Goal: Information Seeking & Learning: Learn about a topic

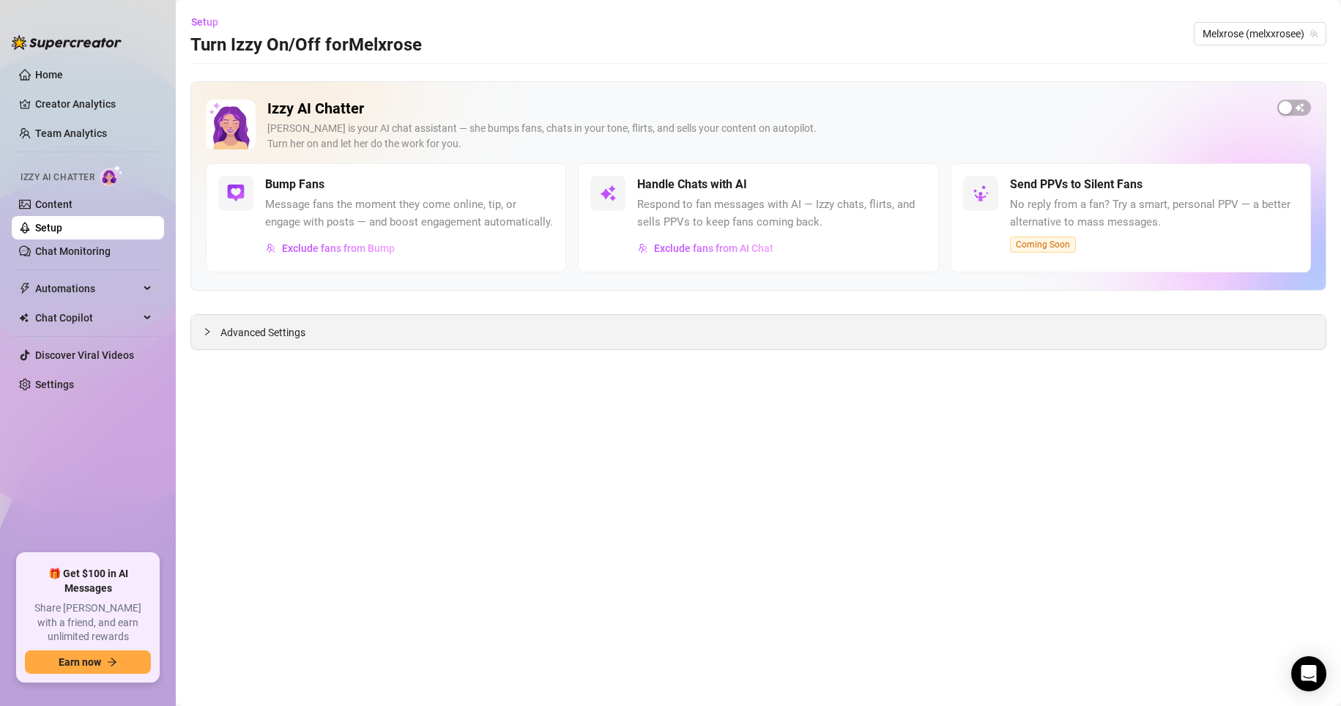
click at [231, 318] on div "Advanced Settings" at bounding box center [758, 332] width 1134 height 34
click at [70, 209] on link "Content" at bounding box center [53, 204] width 37 height 12
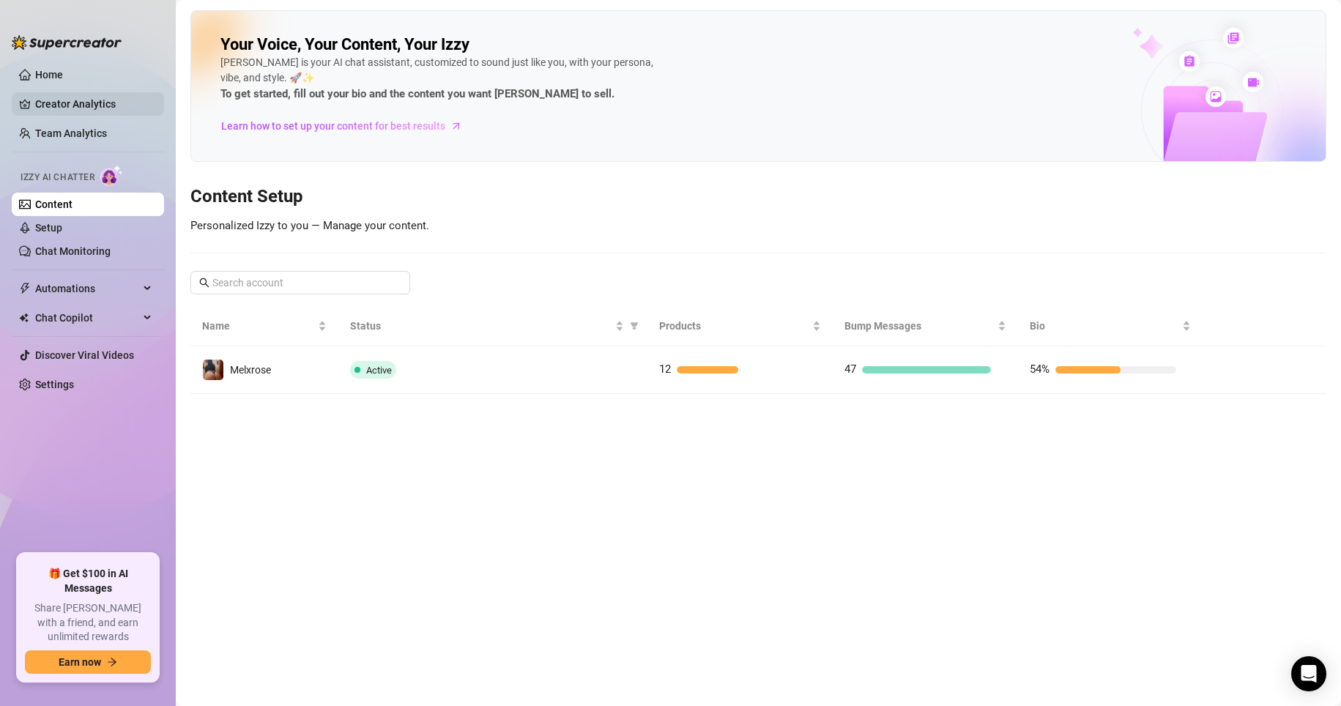
click at [78, 103] on link "Creator Analytics" at bounding box center [93, 103] width 117 height 23
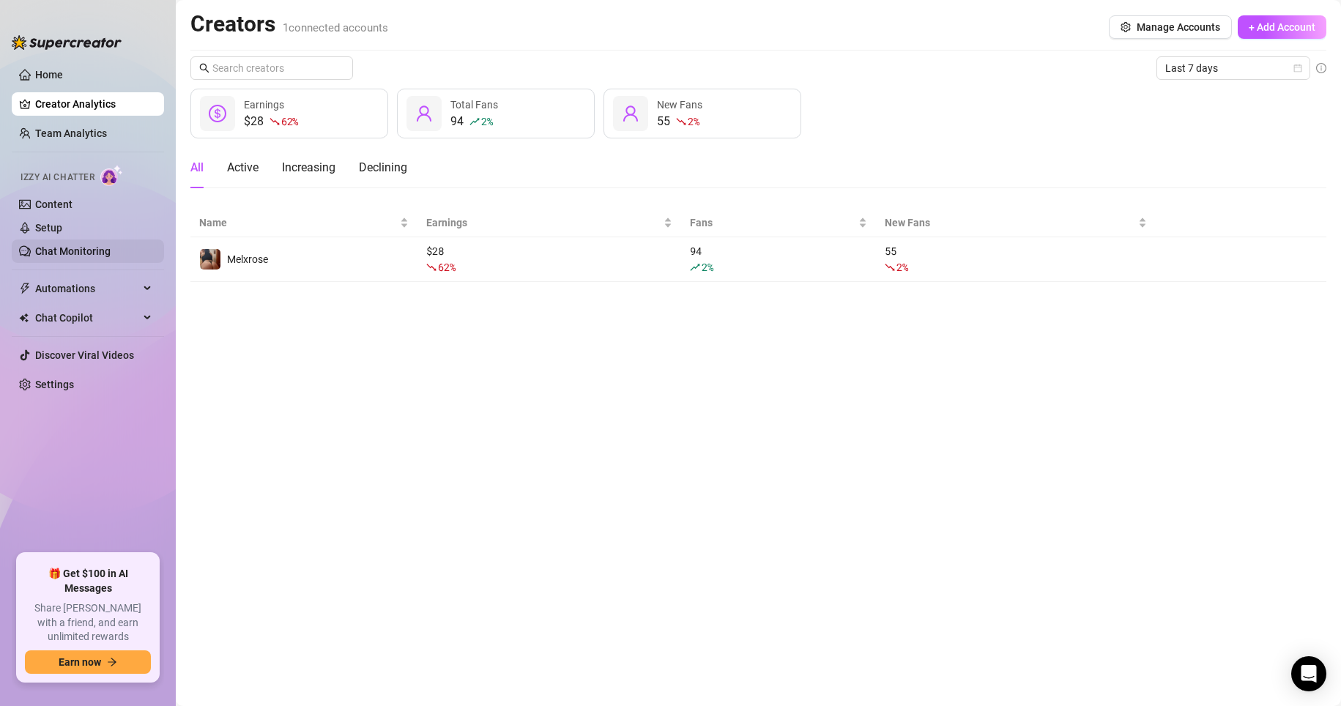
click at [52, 249] on link "Chat Monitoring" at bounding box center [72, 251] width 75 height 12
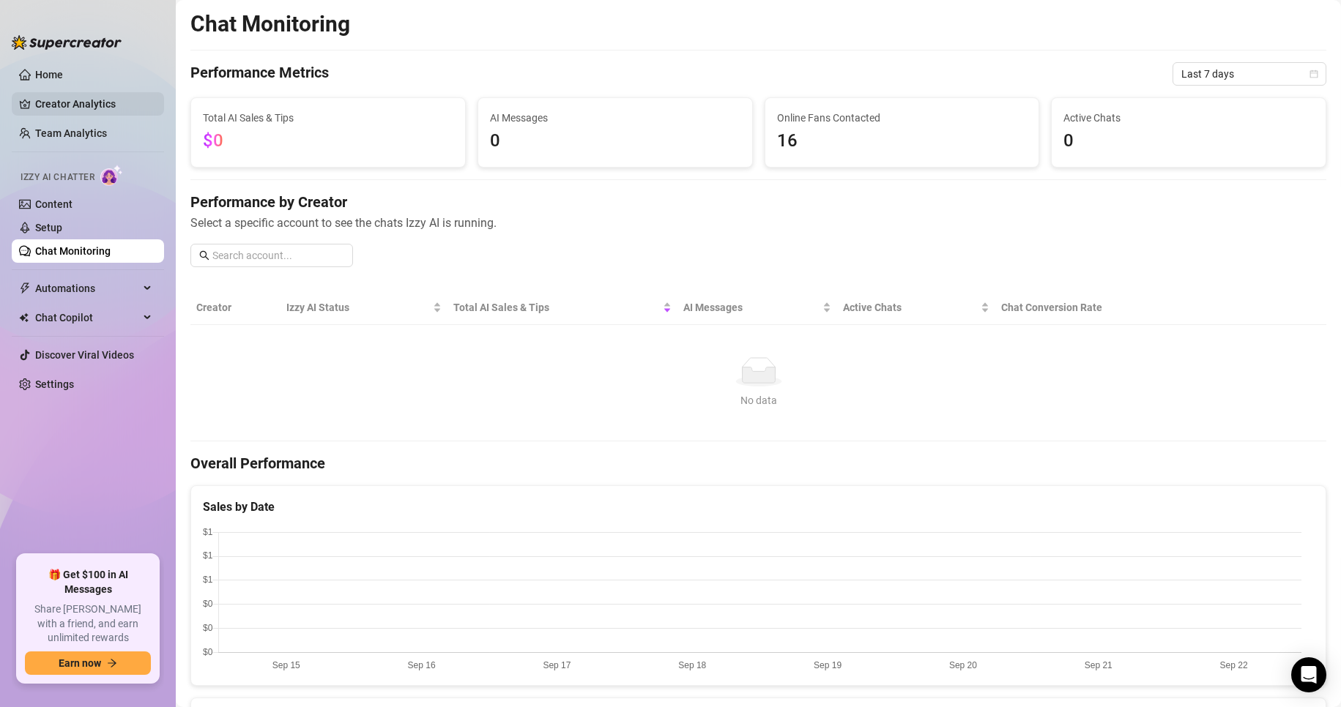
click at [68, 94] on link "Creator Analytics" at bounding box center [93, 103] width 117 height 23
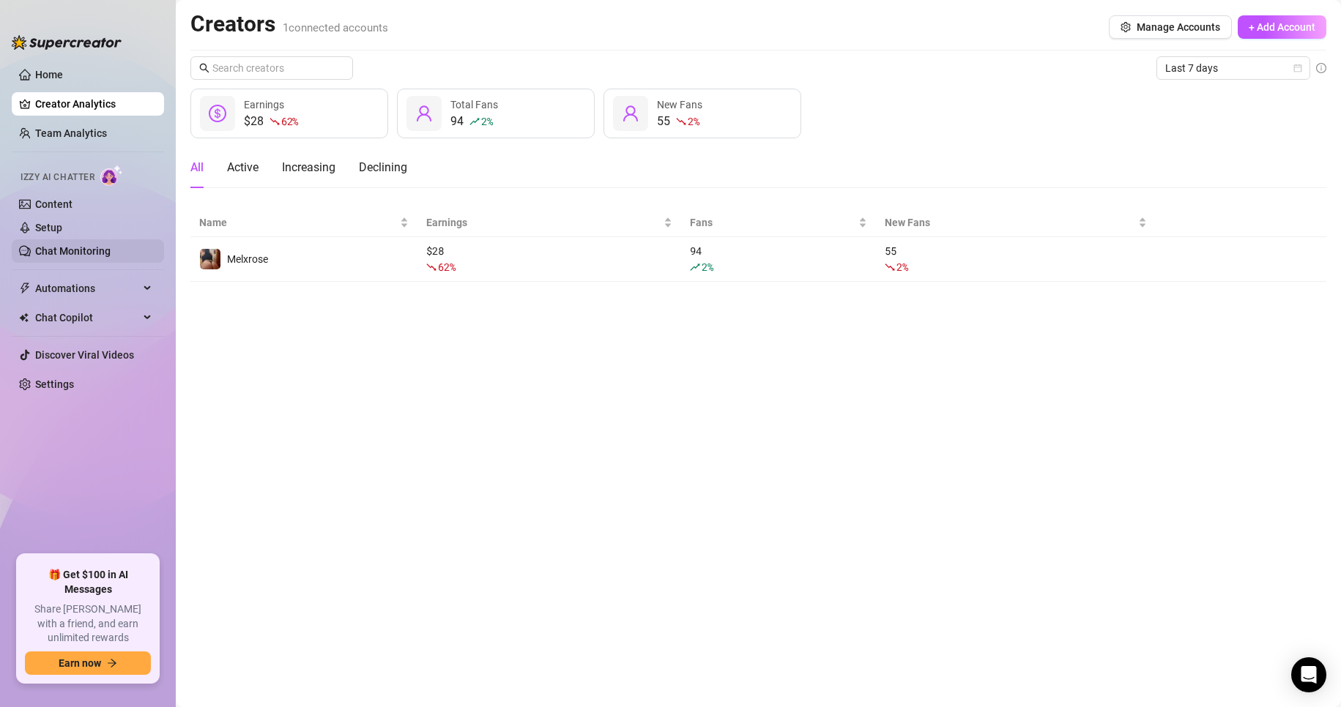
click at [111, 256] on link "Chat Monitoring" at bounding box center [72, 251] width 75 height 12
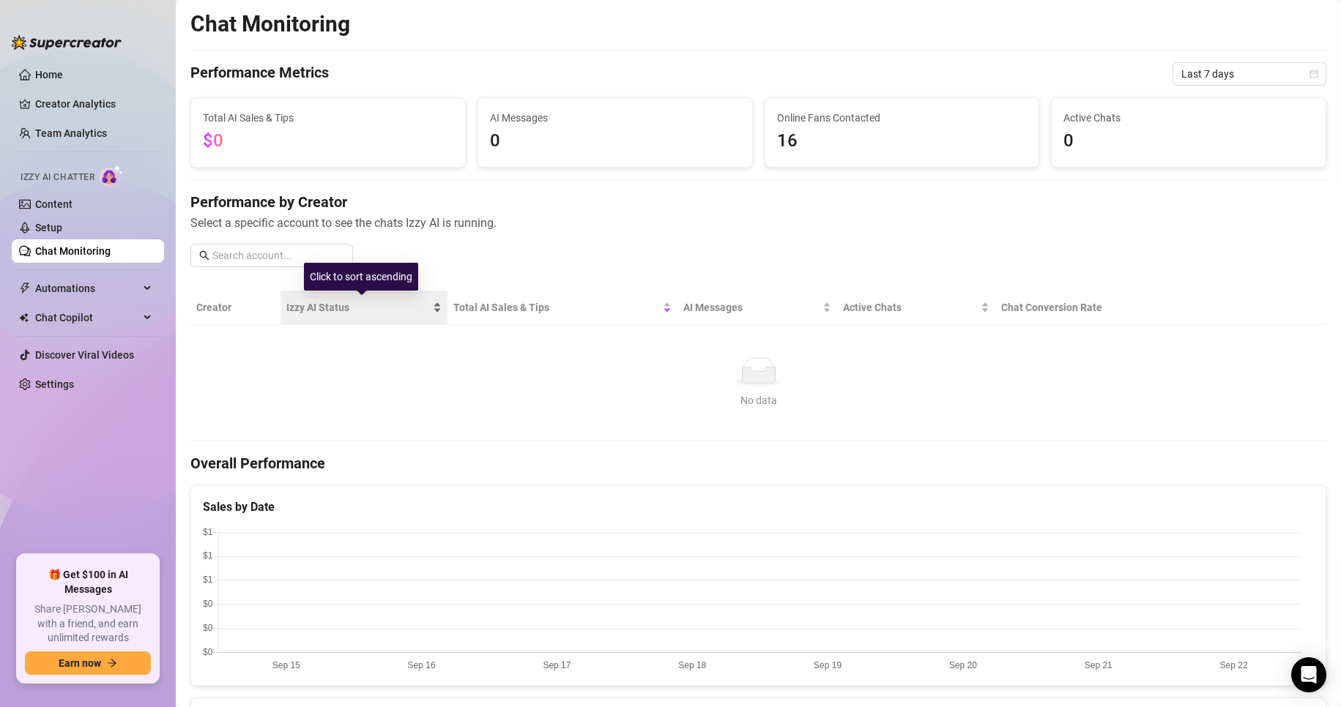
click at [328, 308] on span "Izzy AI Status" at bounding box center [358, 307] width 144 height 16
click at [75, 317] on span "Chat Copilot" at bounding box center [87, 317] width 104 height 23
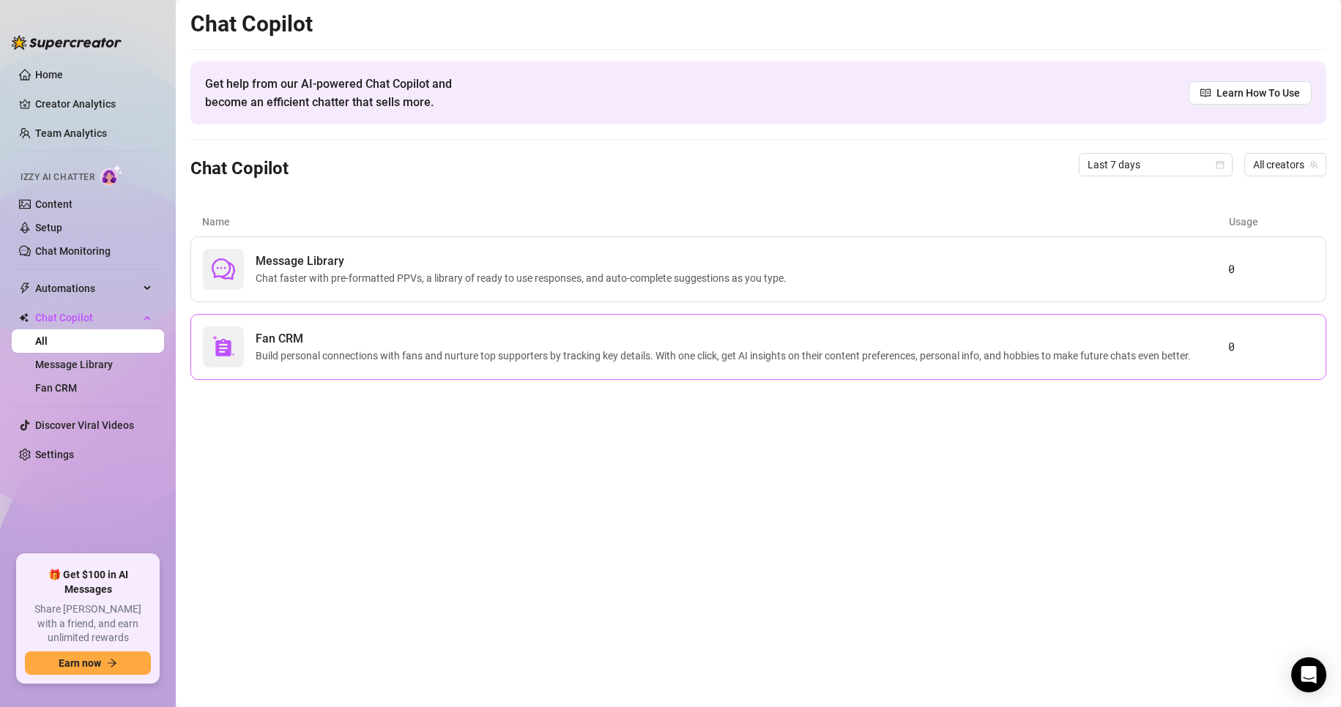
click at [386, 360] on span "Build personal connections with fans and nurture top supporters by tracking key…" at bounding box center [726, 356] width 941 height 16
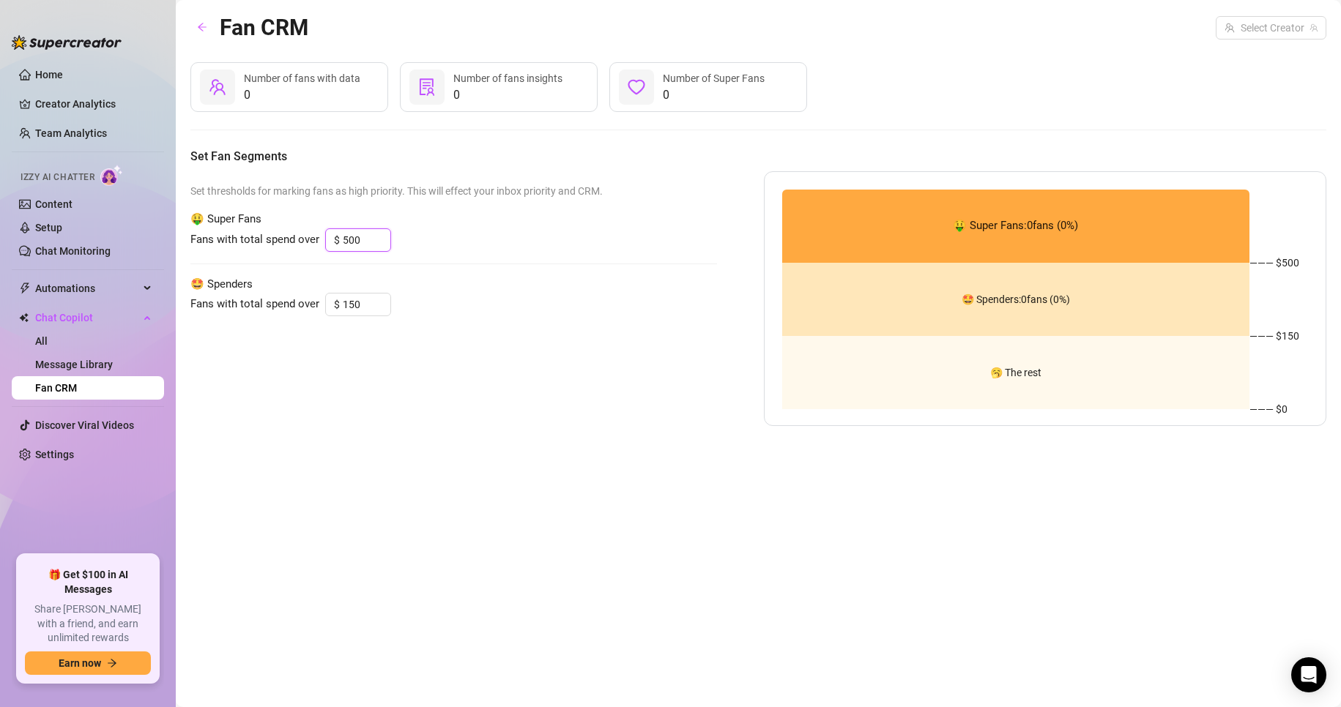
drag, startPoint x: 367, startPoint y: 248, endPoint x: 316, endPoint y: 250, distance: 51.3
click at [316, 250] on div "Fans with total spend over $ 500" at bounding box center [453, 239] width 526 height 23
type input "500"
click at [361, 307] on input "150" at bounding box center [367, 305] width 48 height 22
click at [546, 367] on div "Set thresholds for marking fans as high priority. This will effect your inbox p…" at bounding box center [453, 298] width 526 height 255
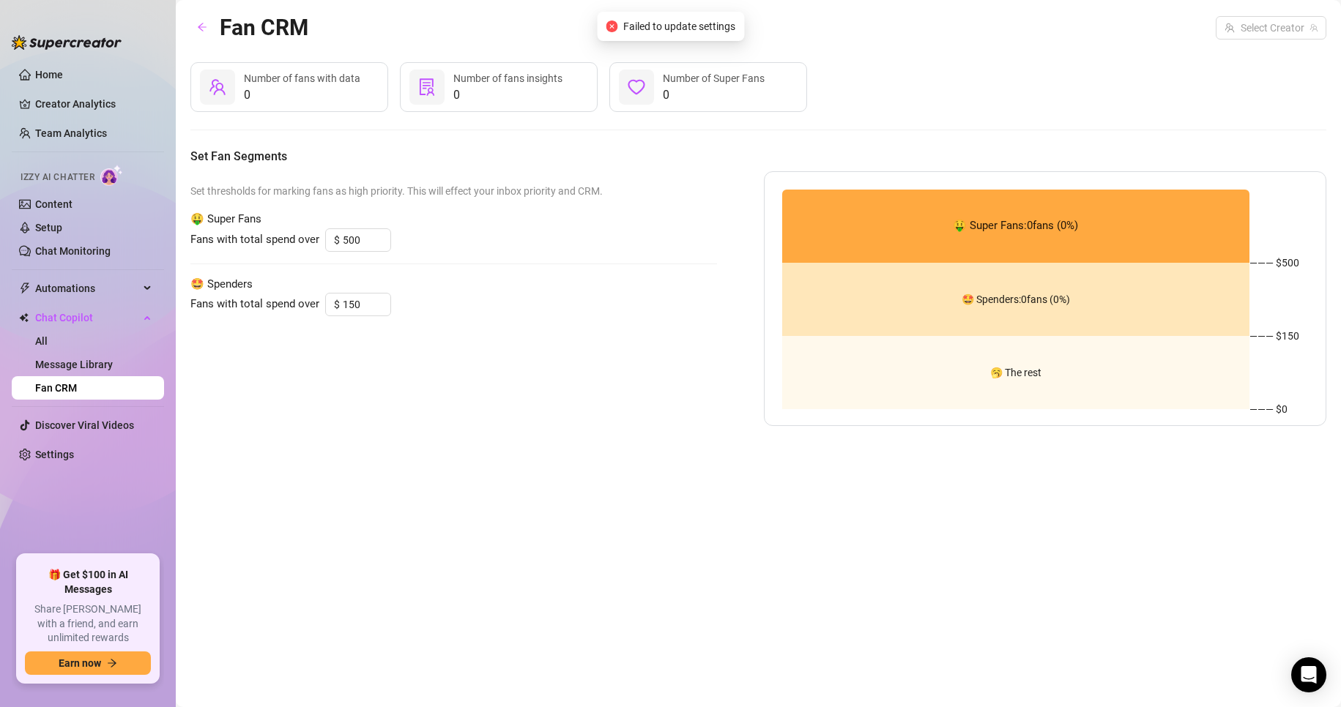
click at [546, 357] on div "Set thresholds for marking fans as high priority. This will effect your inbox p…" at bounding box center [453, 298] width 526 height 255
click at [197, 40] on div "Fan CRM" at bounding box center [249, 27] width 118 height 34
click at [189, 15] on main "Fan CRM Select Creator 0 Number of fans with data 0 Number of fans insights 0 N…" at bounding box center [758, 353] width 1165 height 707
click at [198, 23] on icon "arrow-left" at bounding box center [202, 27] width 10 height 10
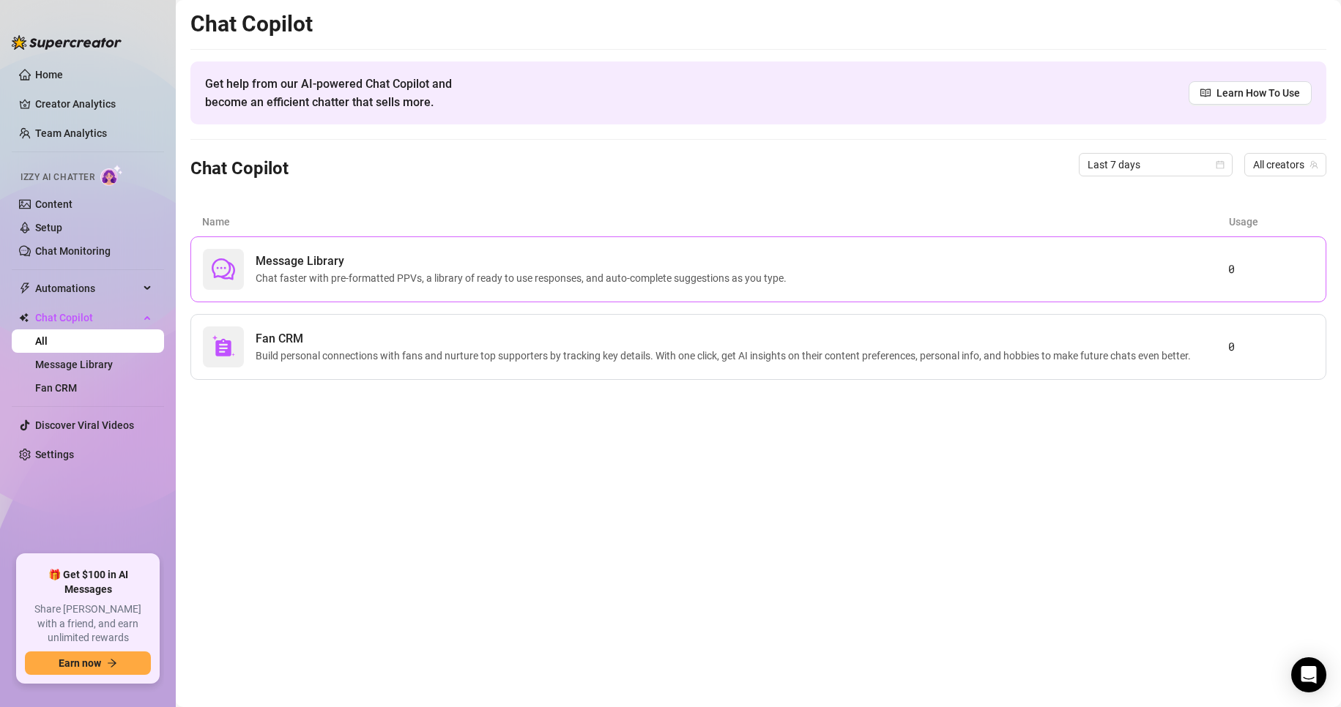
click at [366, 284] on span "Chat faster with pre-formatted PPVs, a library of ready to use responses, and a…" at bounding box center [524, 278] width 537 height 16
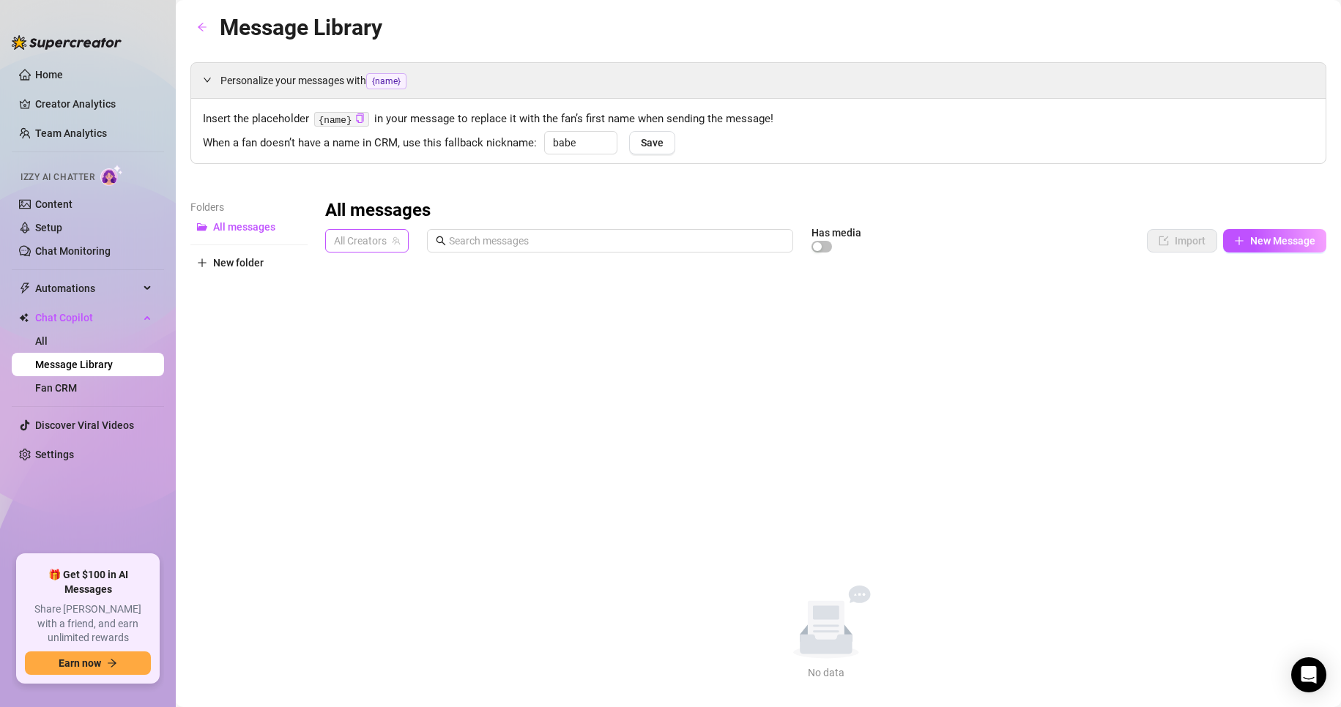
click at [373, 242] on span "All Creators" at bounding box center [367, 241] width 66 height 22
click at [384, 293] on span "Melxrose" at bounding box center [380, 294] width 41 height 16
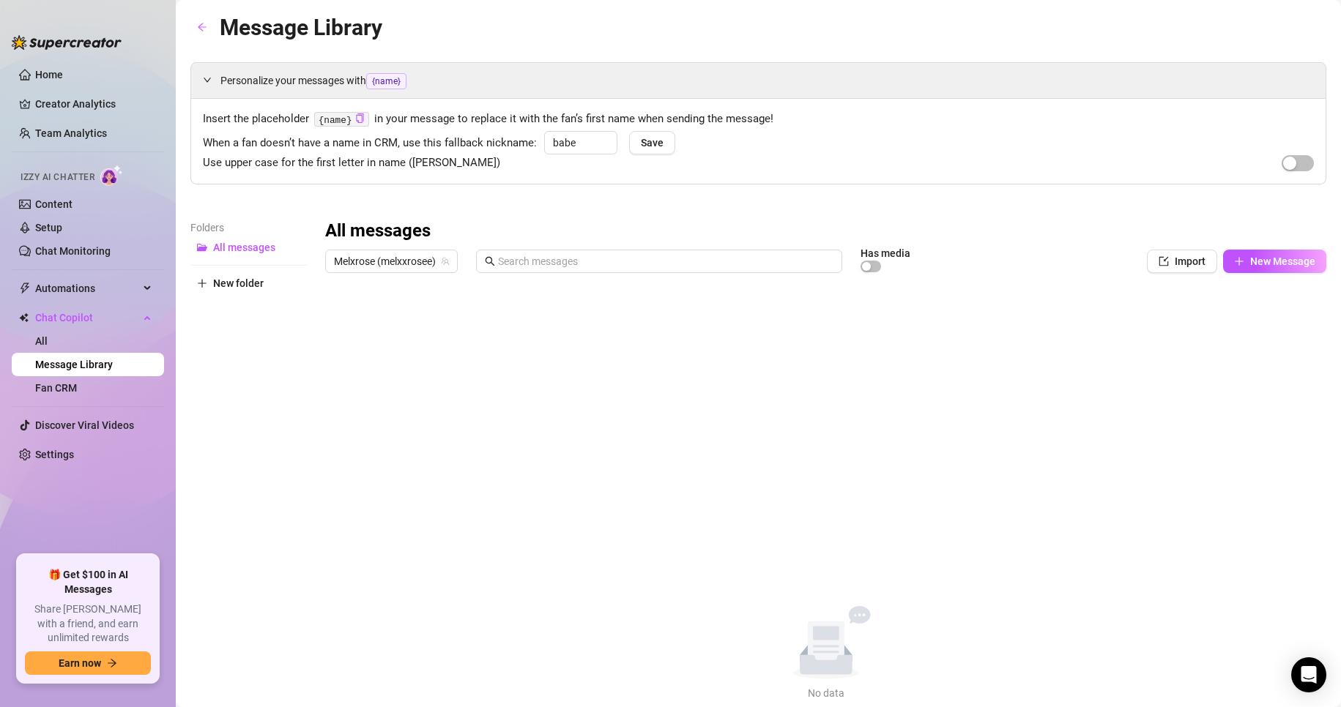
click at [301, 353] on div "Folders All messages New folder" at bounding box center [248, 461] width 117 height 482
click at [37, 227] on link "Setup" at bounding box center [48, 228] width 27 height 12
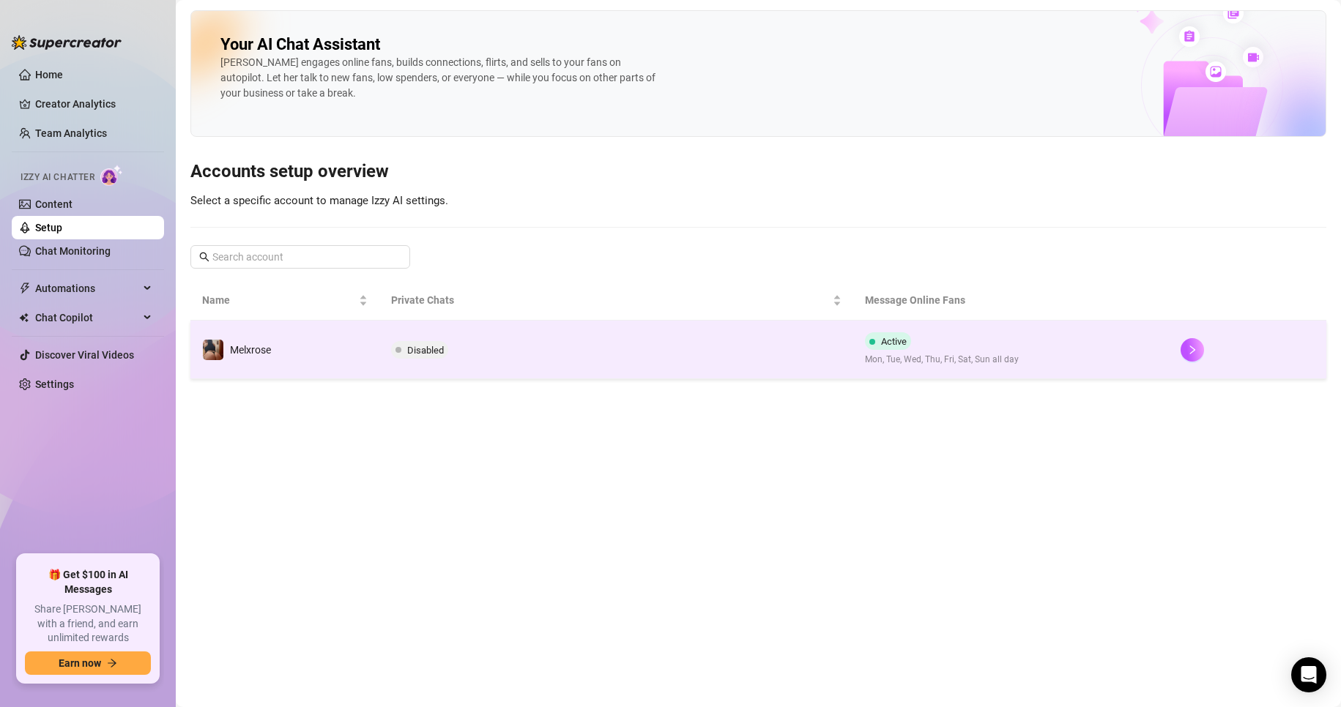
click at [429, 340] on td "Disabled" at bounding box center [615, 350] width 473 height 59
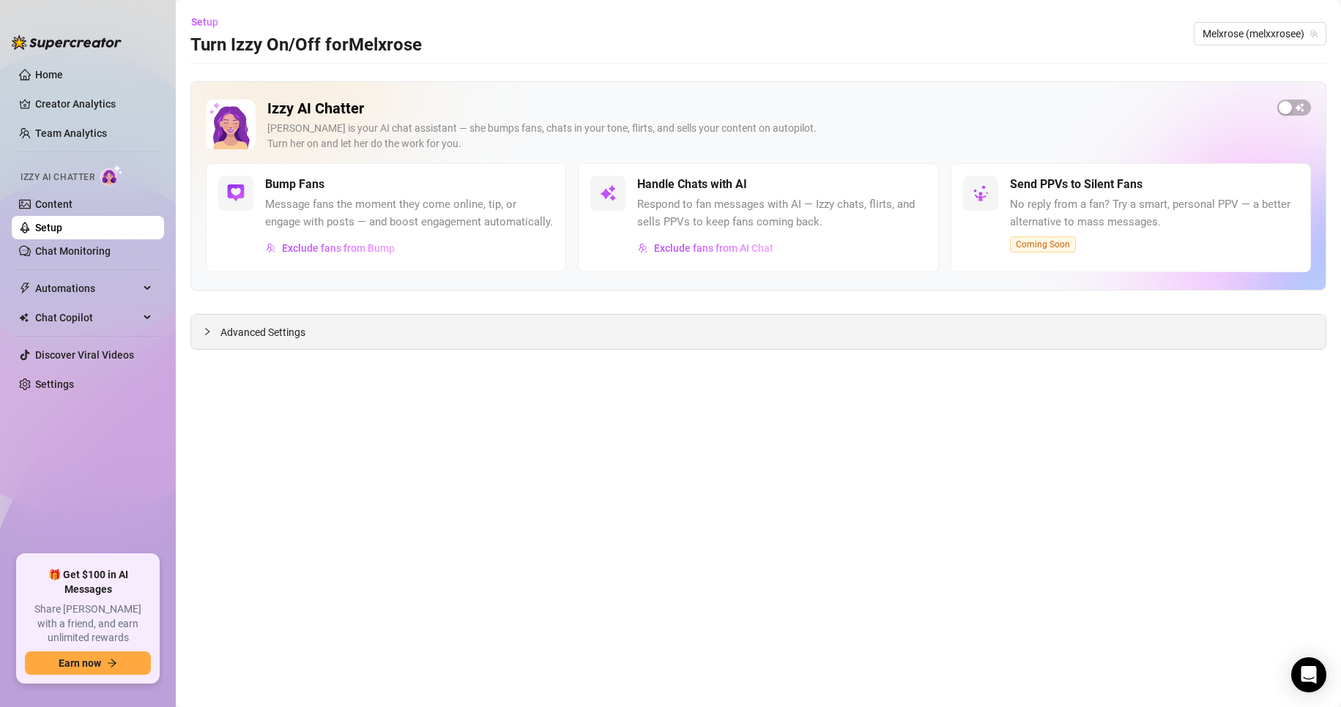
click at [263, 342] on div "Advanced Settings" at bounding box center [758, 332] width 1134 height 34
click at [260, 340] on span "Advanced Settings" at bounding box center [262, 332] width 85 height 16
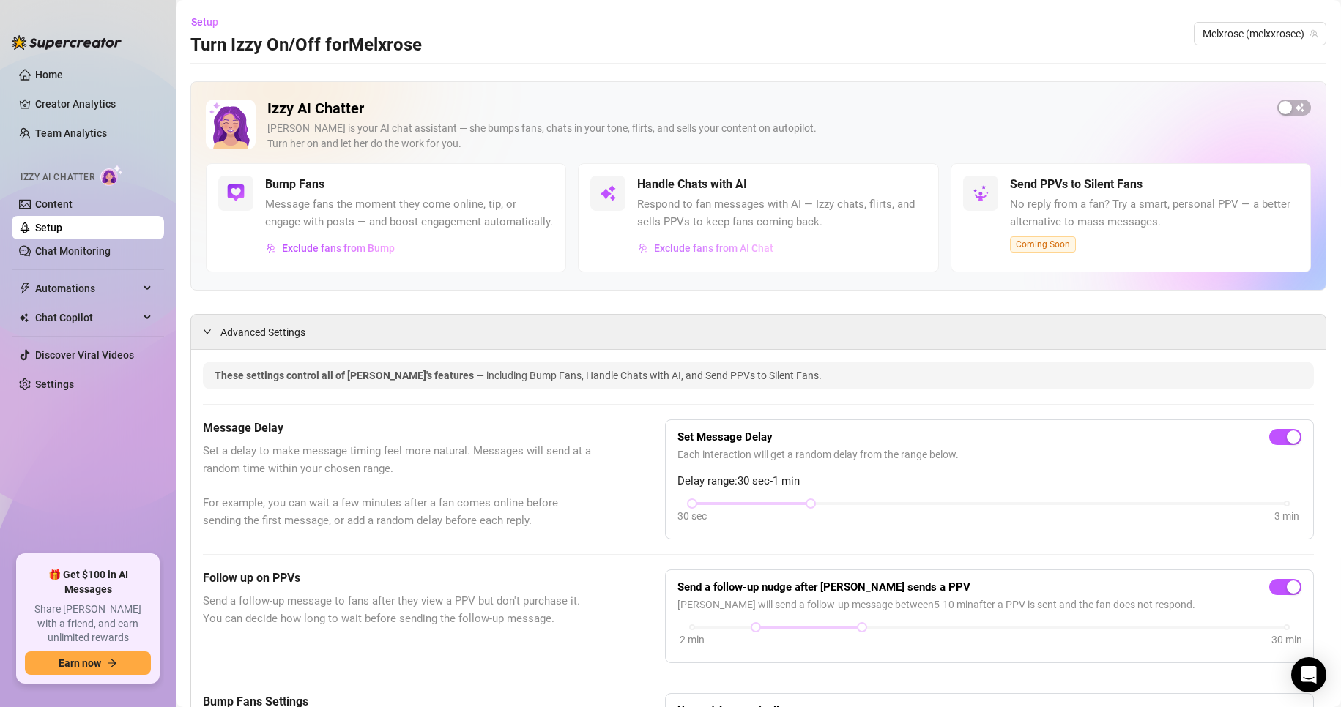
click at [716, 254] on span "Exclude fans from AI Chat" at bounding box center [713, 248] width 119 height 12
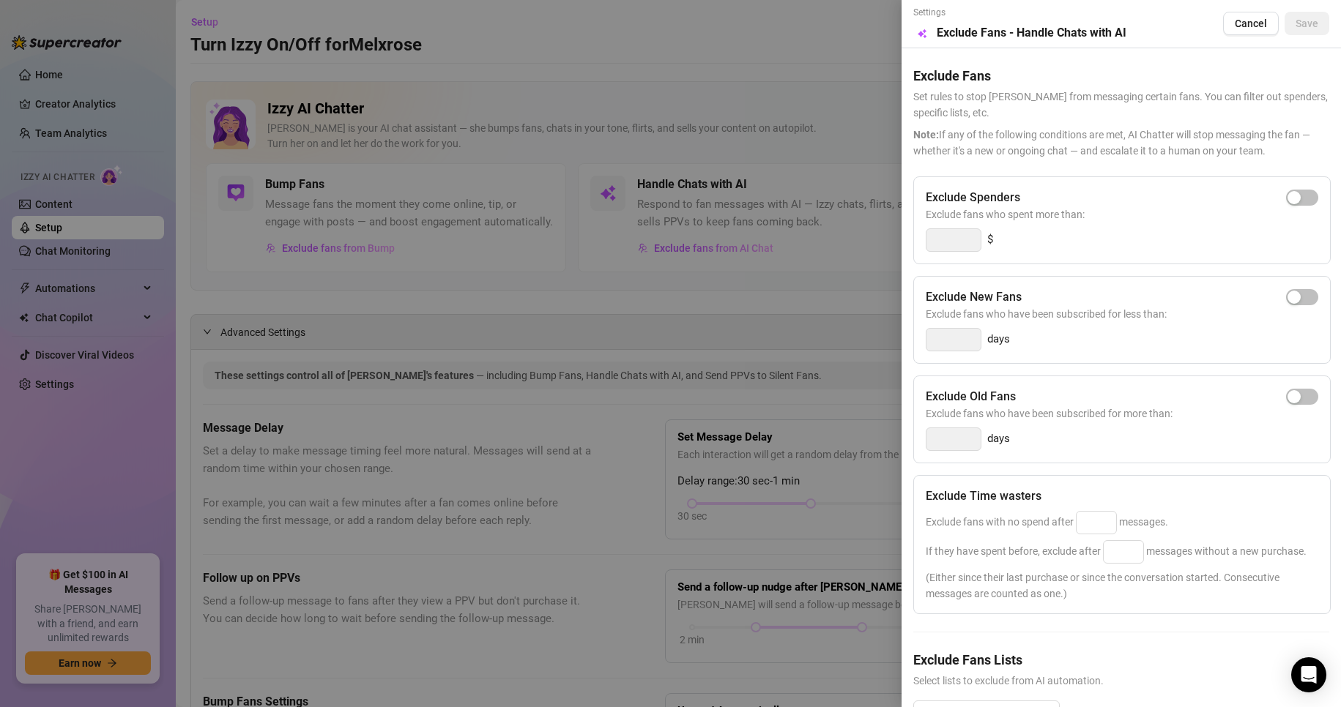
drag, startPoint x: 716, startPoint y: 264, endPoint x: 767, endPoint y: 215, distance: 71.5
click at [767, 215] on div at bounding box center [670, 353] width 1341 height 707
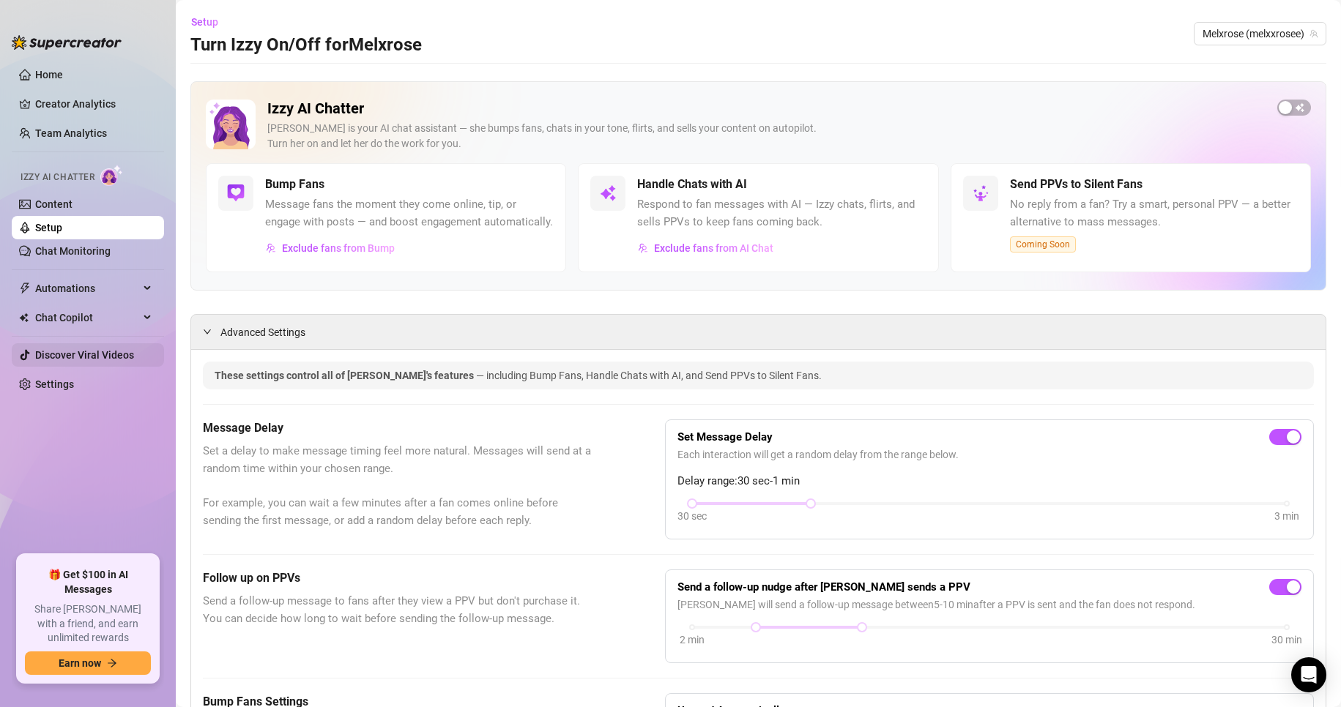
click at [112, 349] on link "Discover Viral Videos" at bounding box center [84, 355] width 99 height 12
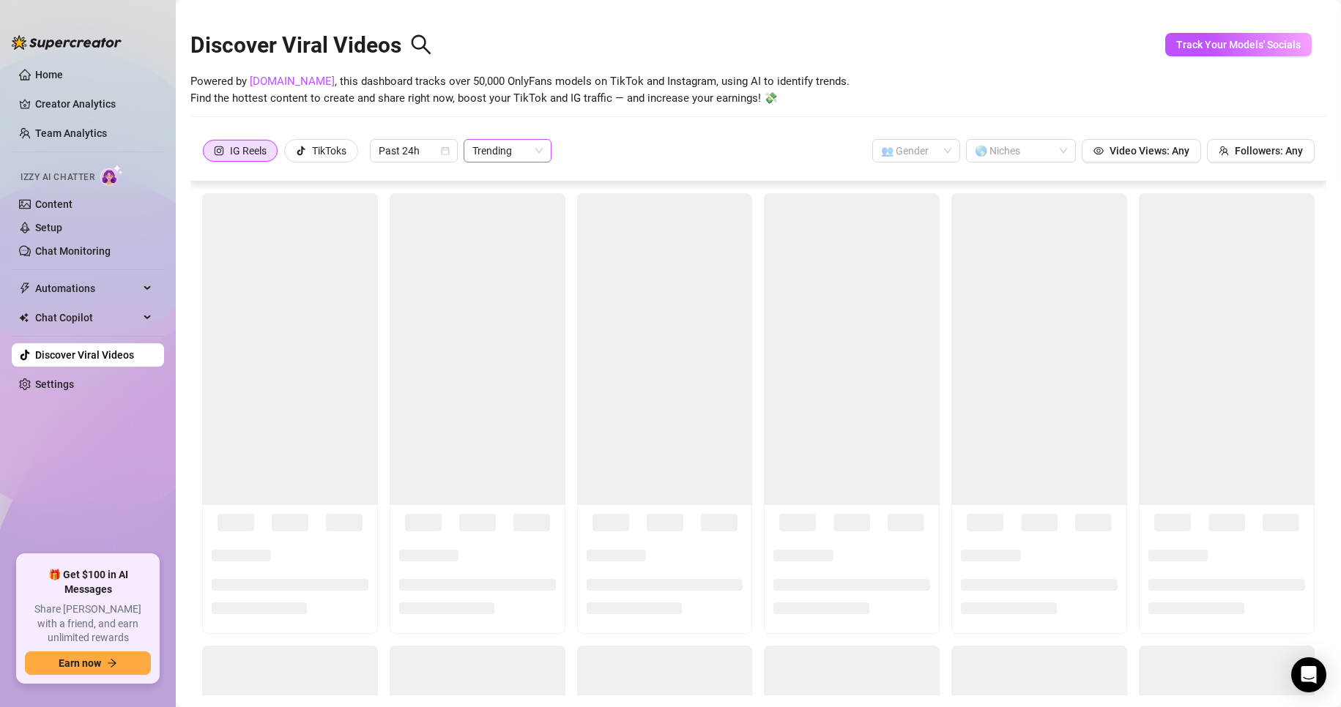
click at [539, 155] on span "Trending" at bounding box center [507, 151] width 70 height 22
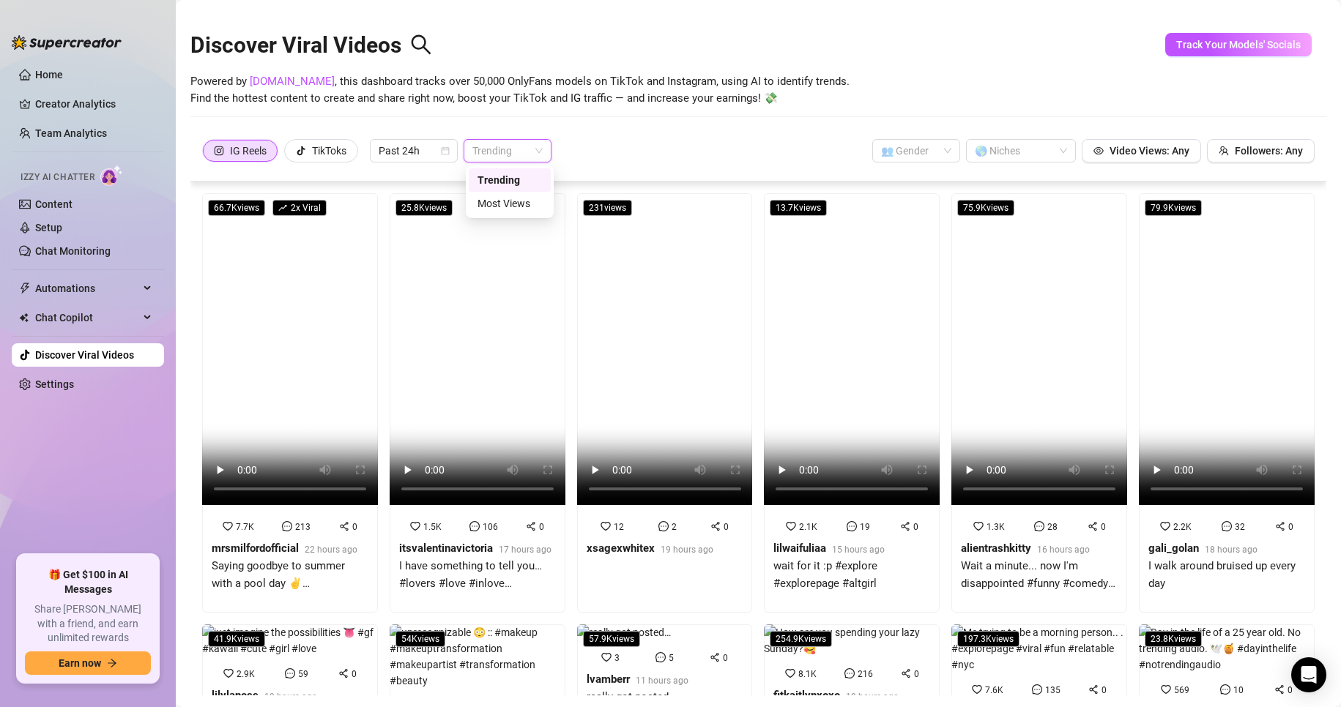
click at [539, 155] on span "Trending" at bounding box center [507, 151] width 70 height 22
click at [890, 147] on input "search" at bounding box center [909, 151] width 57 height 22
click at [1005, 152] on div at bounding box center [1013, 151] width 89 height 21
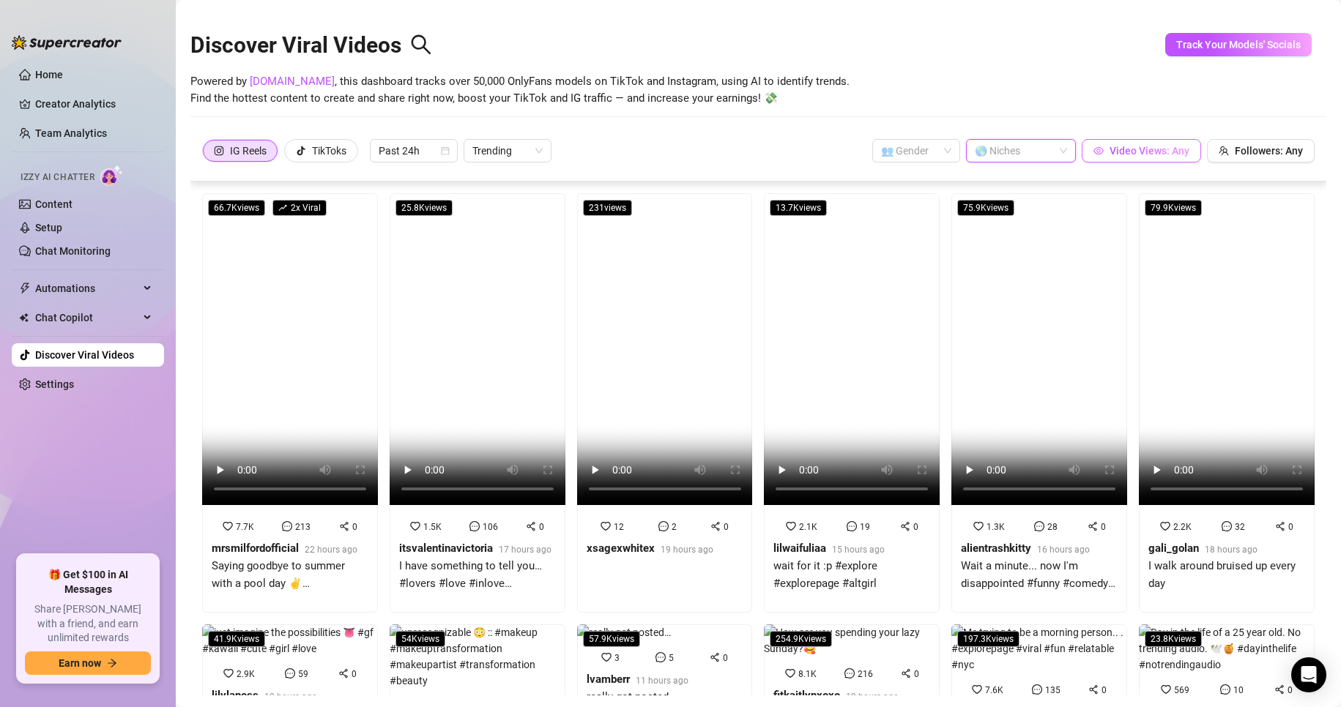
click at [1137, 149] on span "Video Views: Any" at bounding box center [1149, 151] width 80 height 12
click at [1231, 133] on div "Discover Viral Videos Powered by [DOMAIN_NAME] , this dashboard tracks over 50,…" at bounding box center [758, 72] width 1136 height 124
click at [1226, 159] on button "Followers: Any" at bounding box center [1261, 150] width 108 height 23
click at [1235, 145] on span "Followers: Any" at bounding box center [1269, 151] width 68 height 12
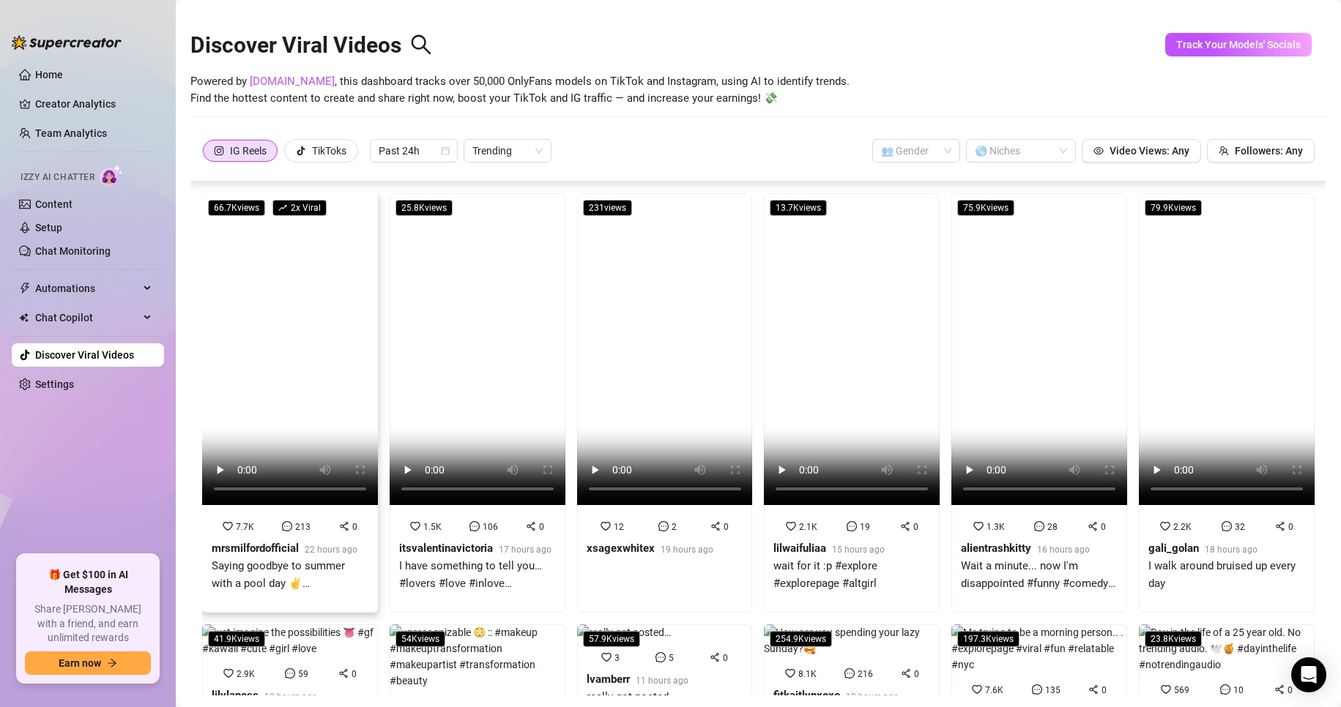
click at [277, 337] on video at bounding box center [290, 349] width 176 height 312
